Goal: Transaction & Acquisition: Purchase product/service

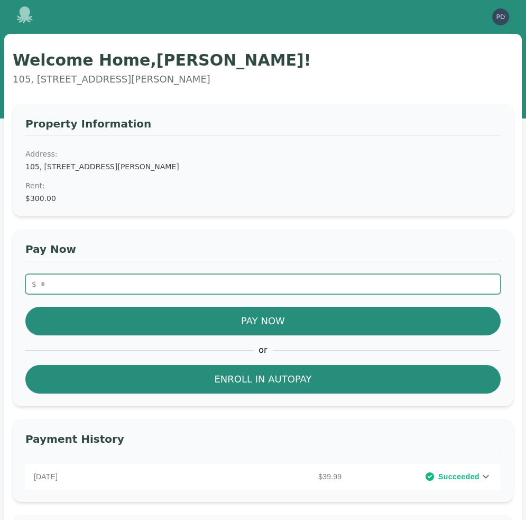
click at [226, 286] on input "number" at bounding box center [263, 284] width 476 height 20
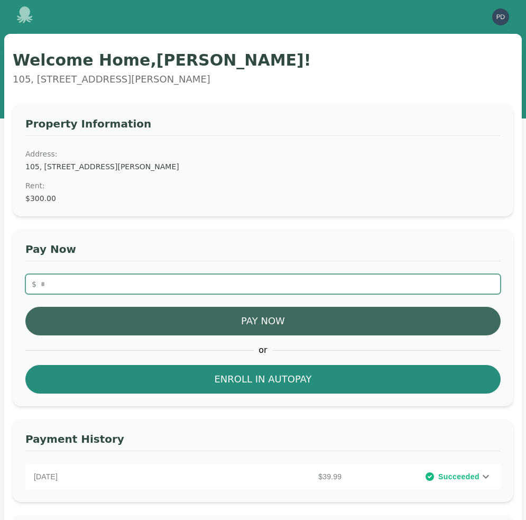
type input "**"
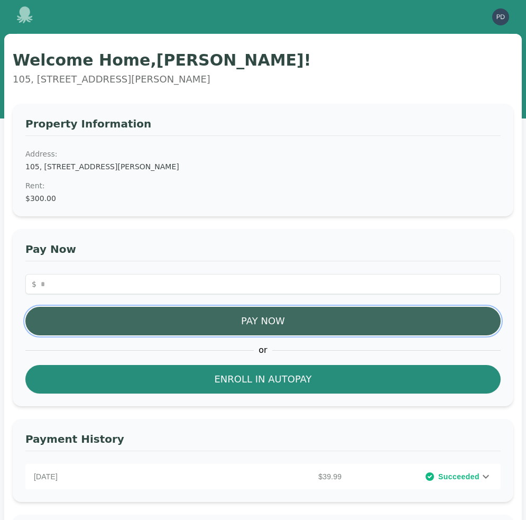
click at [256, 319] on button "Pay Now" at bounding box center [263, 321] width 476 height 29
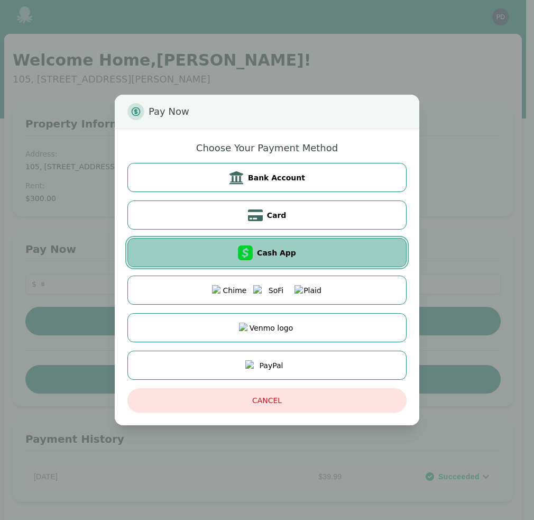
click at [275, 251] on span "Cash App" at bounding box center [276, 253] width 39 height 11
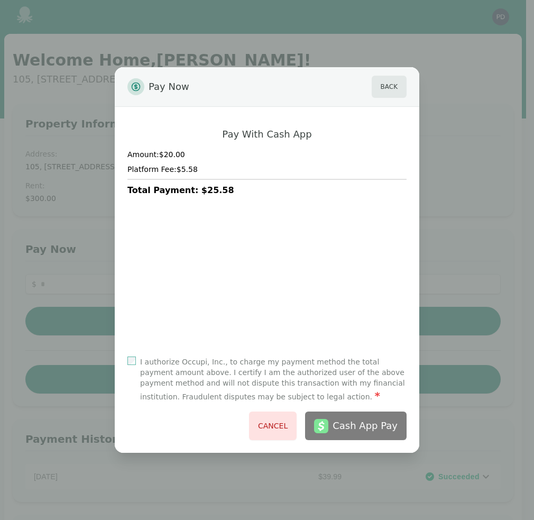
click at [224, 366] on label "I authorize Occupi, Inc., to charge my payment method the total payment amount …" at bounding box center [273, 380] width 267 height 47
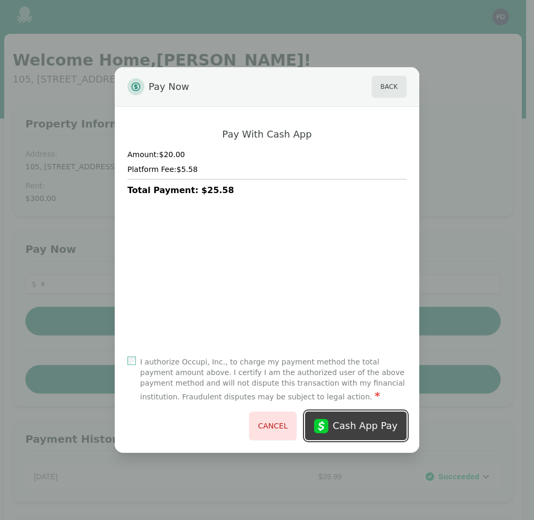
click at [369, 425] on div "Cash App Pay" at bounding box center [365, 425] width 65 height 15
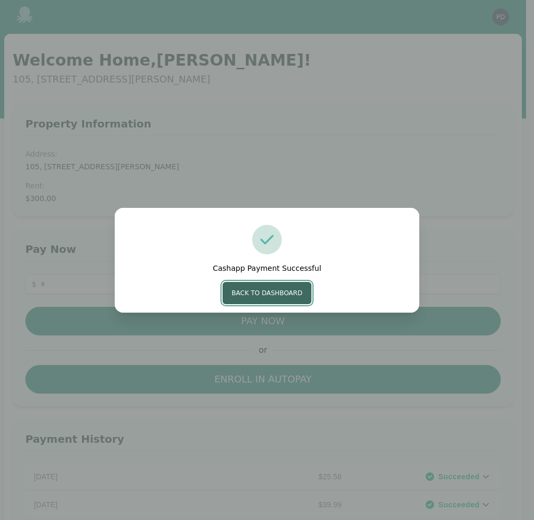
click at [271, 289] on button "Back to Dashboard" at bounding box center [267, 293] width 89 height 22
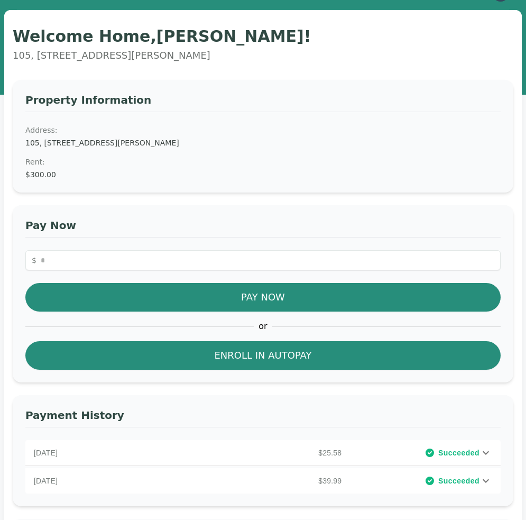
scroll to position [10, 0]
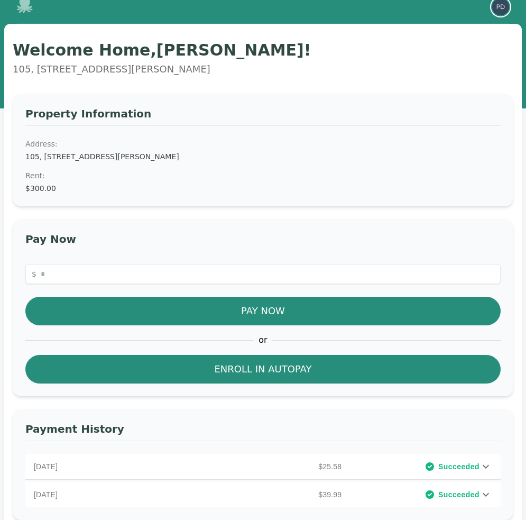
click at [496, 12] on img "button" at bounding box center [500, 6] width 17 height 17
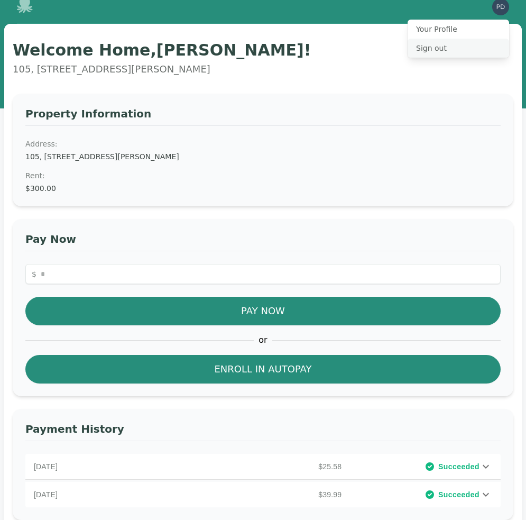
click at [427, 49] on button "Sign out" at bounding box center [459, 48] width 102 height 19
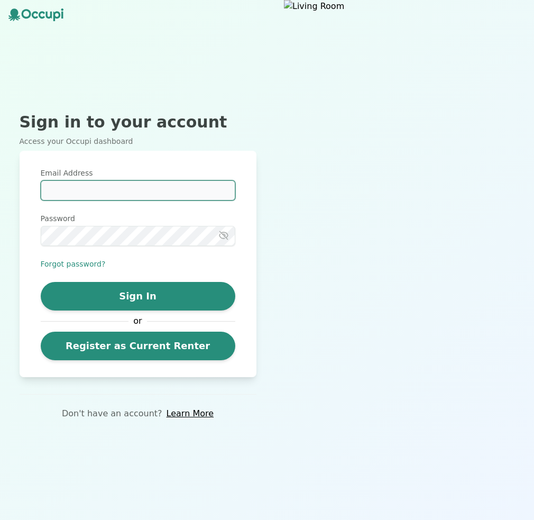
click at [82, 191] on input "Email Address" at bounding box center [138, 190] width 195 height 20
type input "**********"
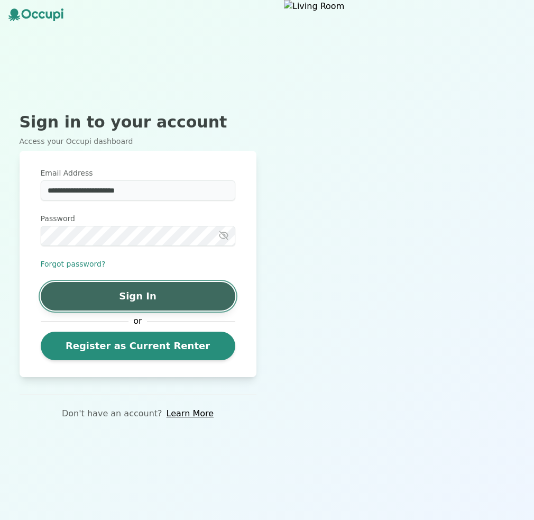
click at [174, 301] on button "Sign In" at bounding box center [138, 296] width 195 height 29
